Goal: Complete application form

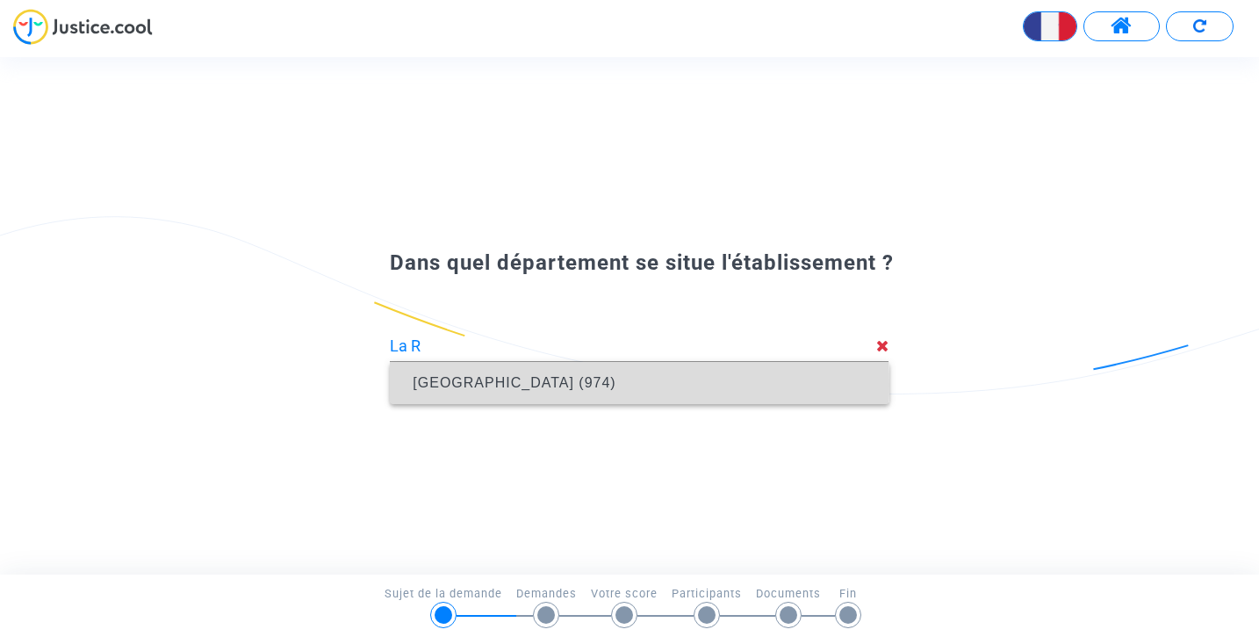
click at [465, 385] on span "[GEOGRAPHIC_DATA] (974)" at bounding box center [514, 382] width 203 height 15
type input "[GEOGRAPHIC_DATA] (974)"
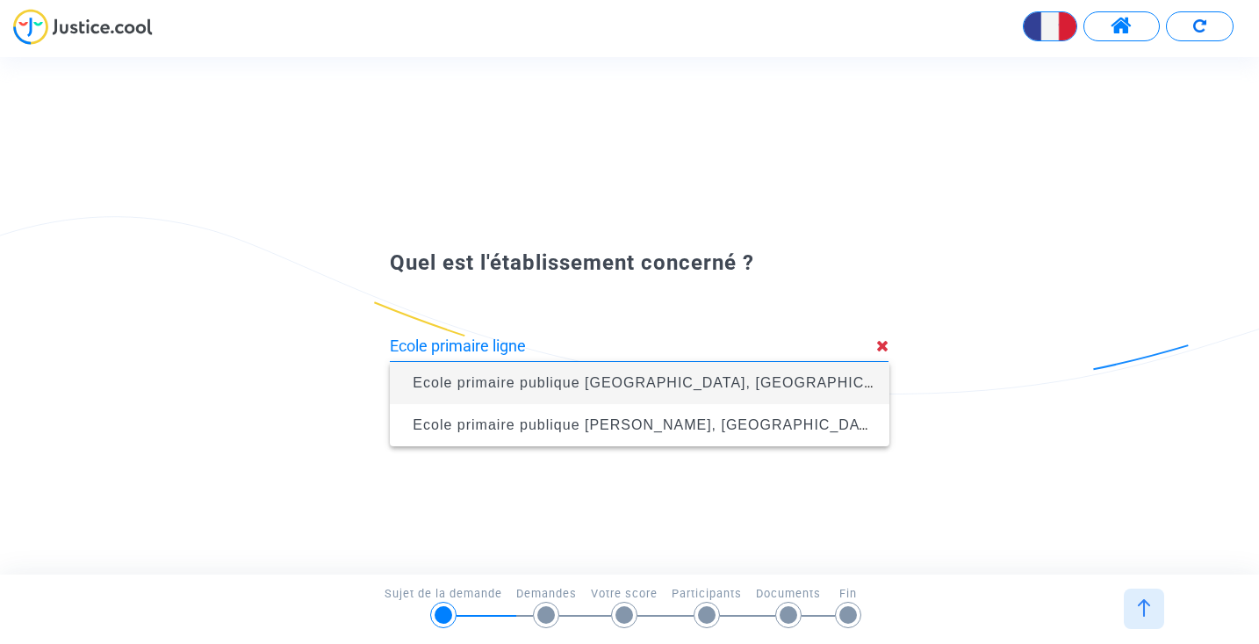
click at [707, 383] on span "Ecole primaire publique [GEOGRAPHIC_DATA], [GEOGRAPHIC_DATA] (974)" at bounding box center [685, 382] width 545 height 15
type input "Ecole primaire publique [GEOGRAPHIC_DATA], [GEOGRAPHIC_DATA] (974)"
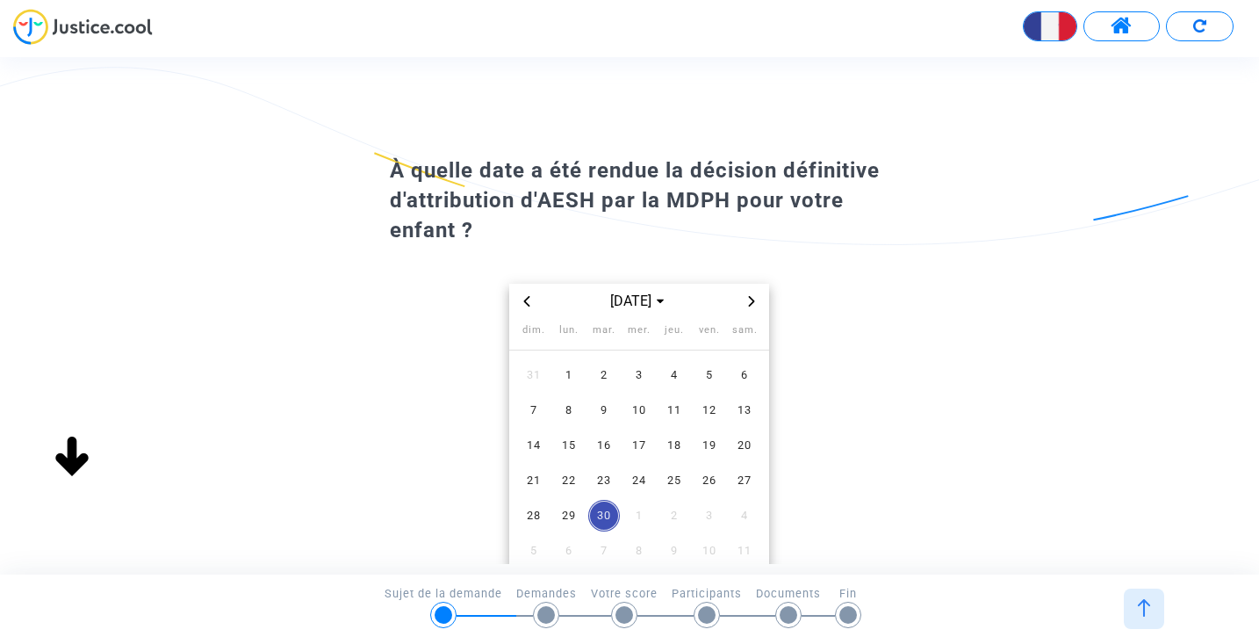
scroll to position [98, 0]
